Goal: Information Seeking & Learning: Learn about a topic

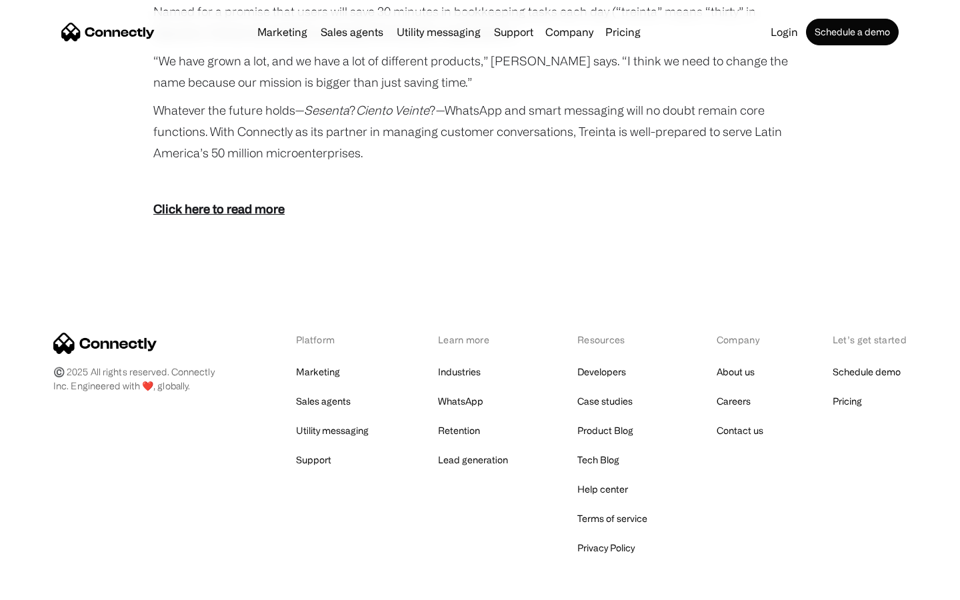
scroll to position [2454, 0]
